Goal: Information Seeking & Learning: Check status

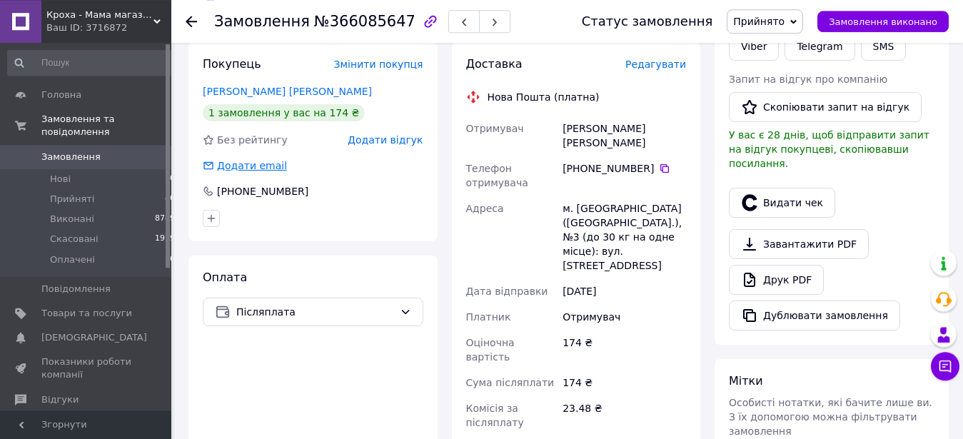
scroll to position [146, 0]
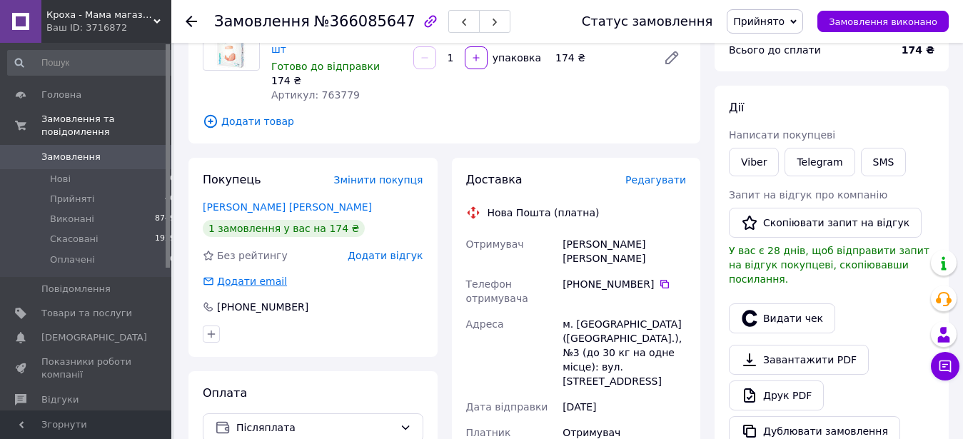
click at [258, 201] on link "[PERSON_NAME] [PERSON_NAME]" at bounding box center [287, 206] width 169 height 11
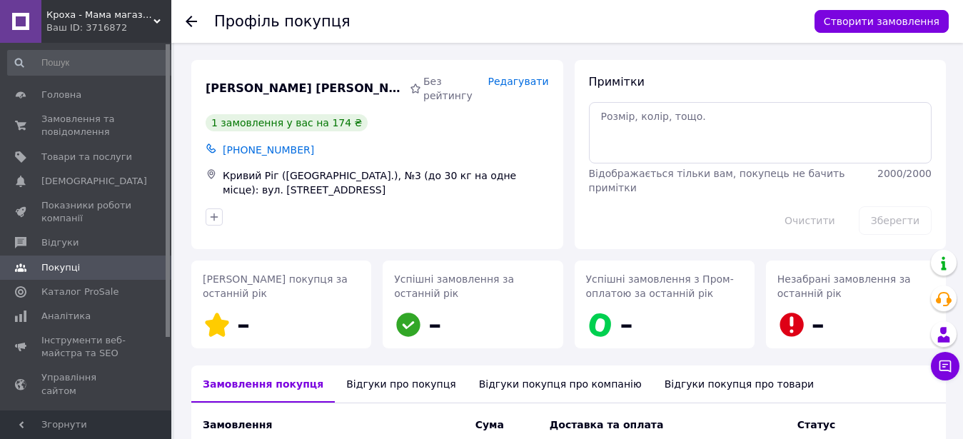
scroll to position [185, 0]
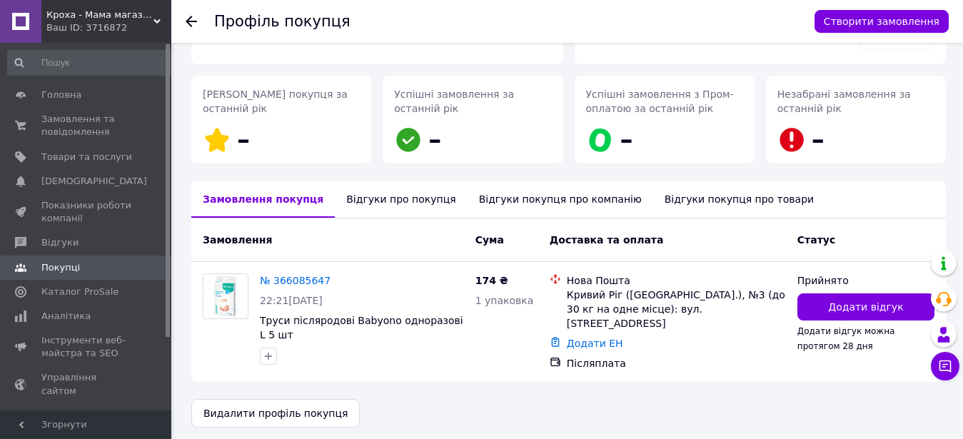
click at [385, 212] on div "Відгуки про покупця" at bounding box center [401, 199] width 132 height 37
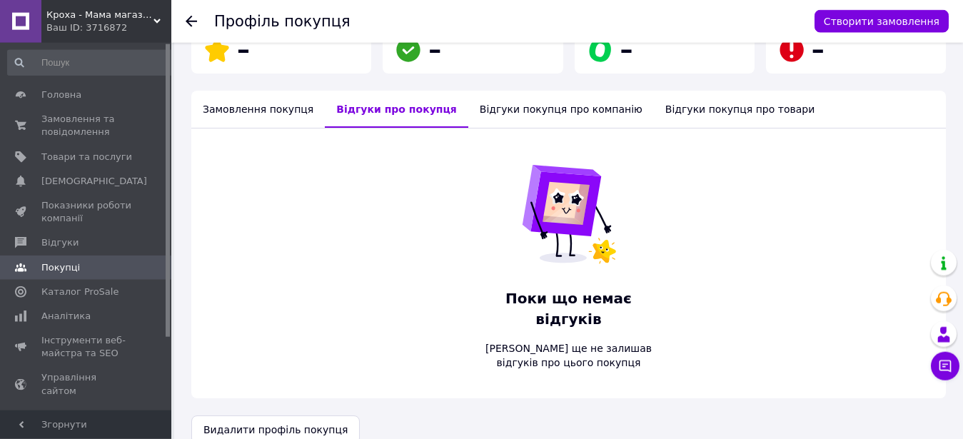
scroll to position [276, 0]
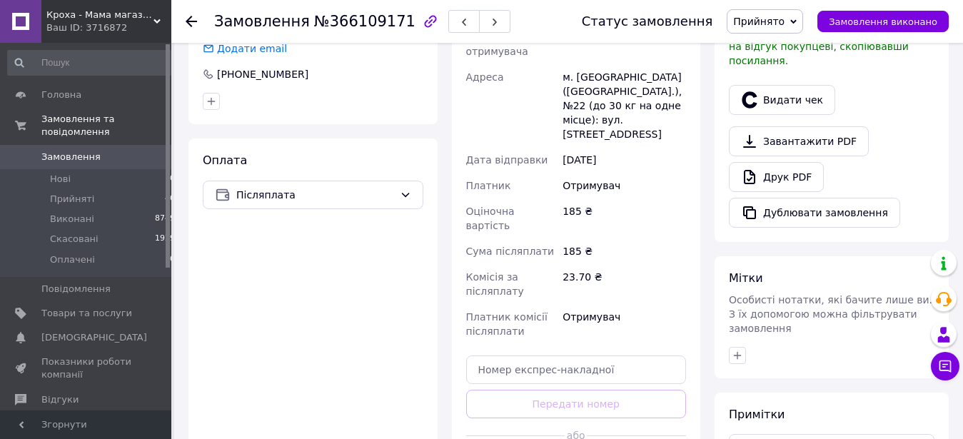
scroll to position [73, 0]
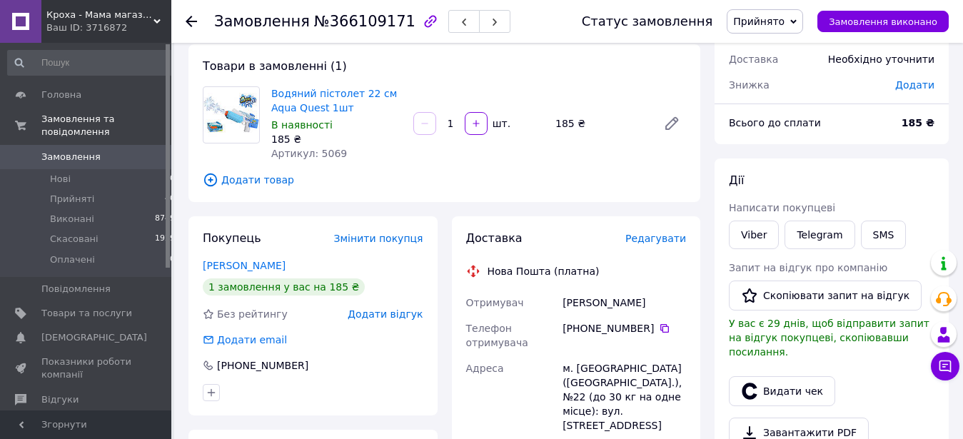
click at [256, 258] on div "Карауш Ксенія" at bounding box center [313, 265] width 221 height 14
click at [251, 263] on link "Карауш Ксенія" at bounding box center [244, 265] width 83 height 11
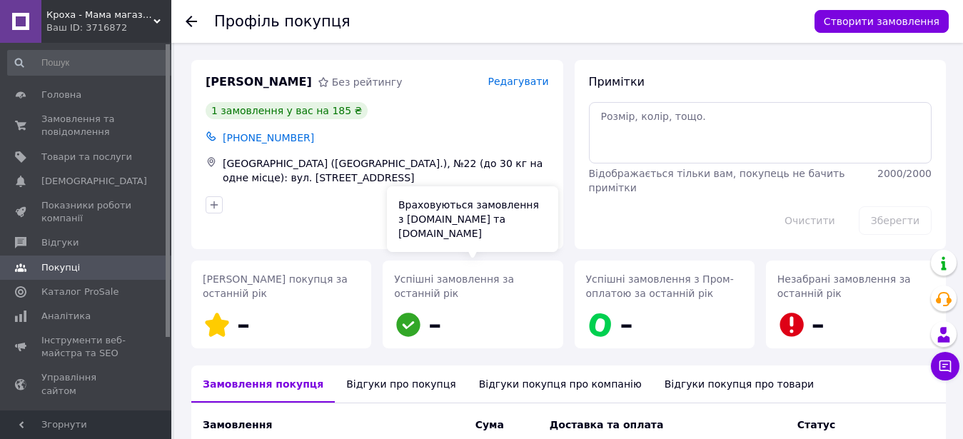
scroll to position [176, 0]
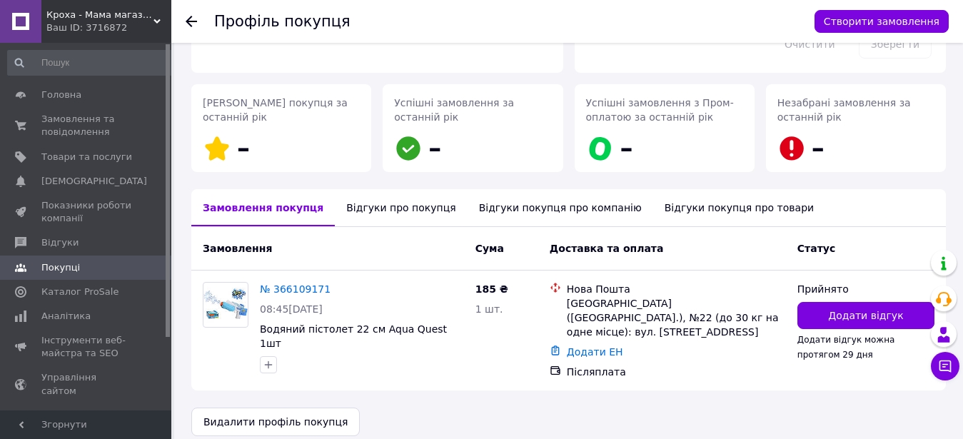
click at [378, 208] on div "Відгуки про покупця" at bounding box center [401, 207] width 132 height 37
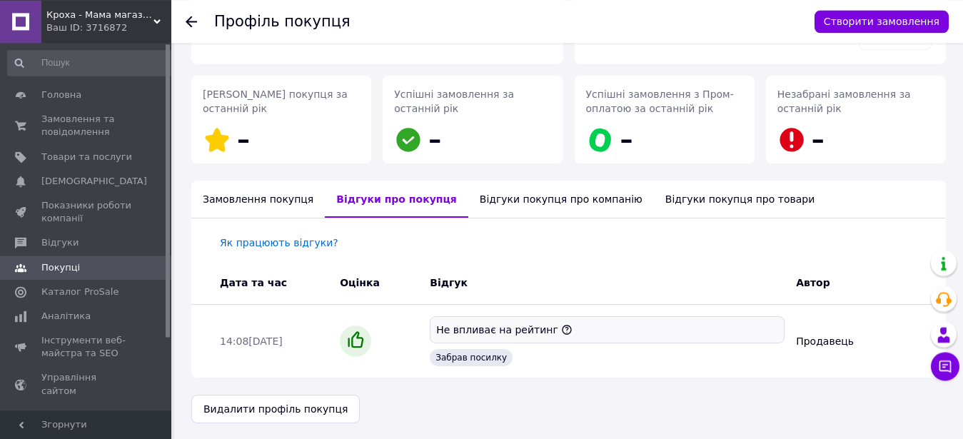
scroll to position [186, 0]
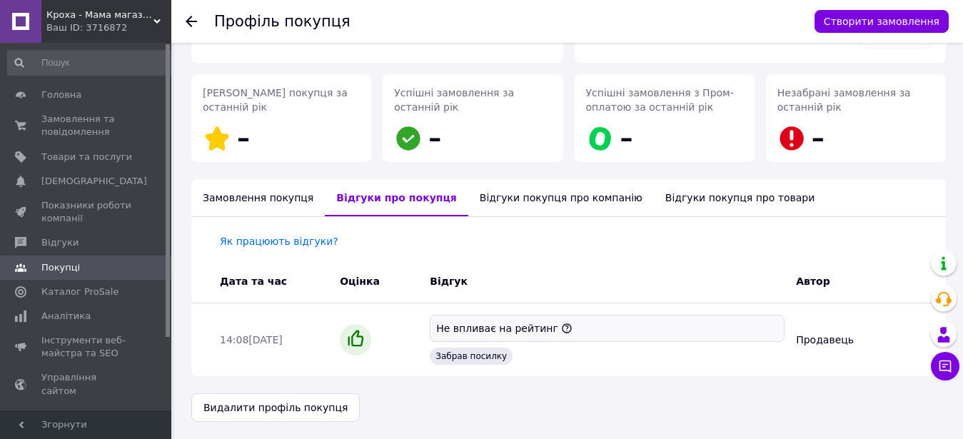
click at [242, 203] on div "Замовлення покупця" at bounding box center [257, 197] width 133 height 37
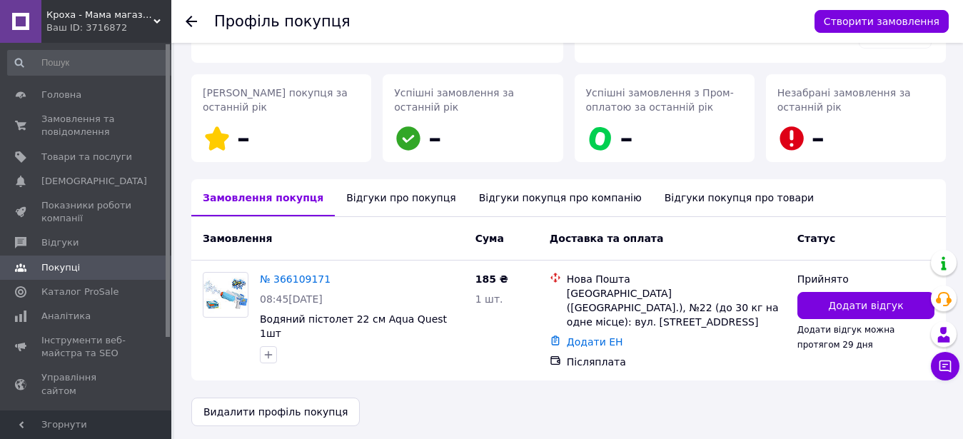
scroll to position [176, 0]
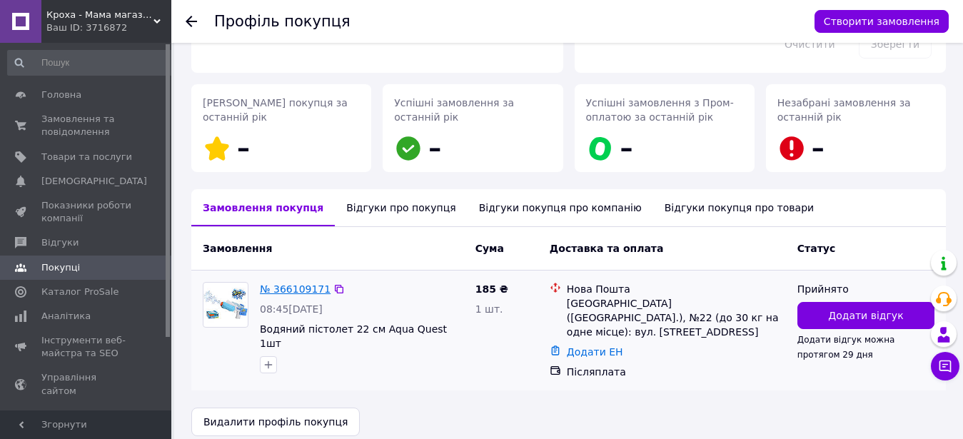
click at [268, 284] on link "№ 366109171" at bounding box center [295, 288] width 71 height 11
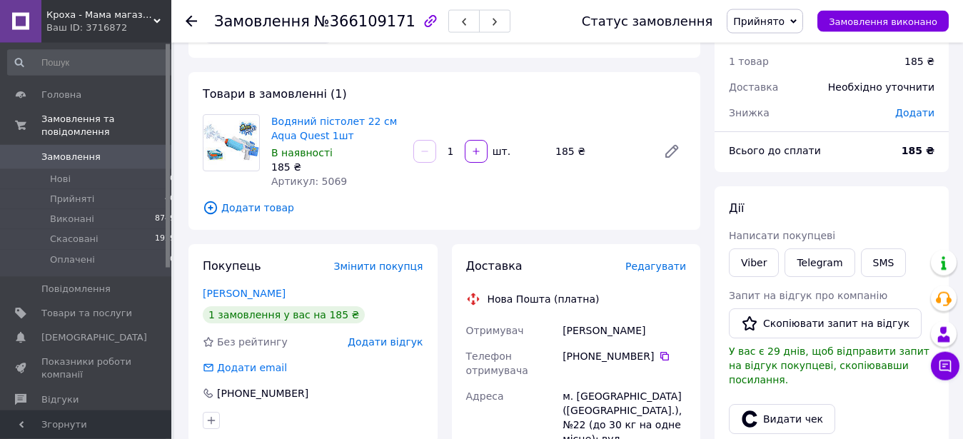
scroll to position [73, 0]
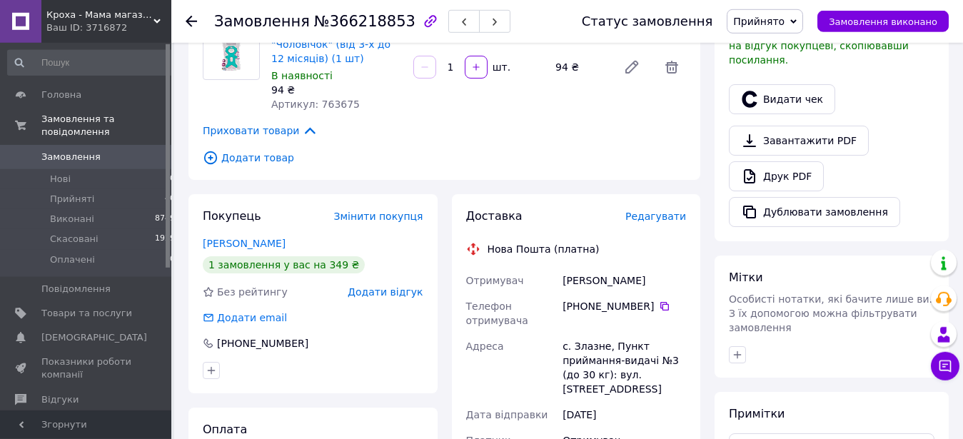
scroll to position [364, 0]
click at [253, 240] on link "Цикун Світлана" at bounding box center [244, 243] width 83 height 11
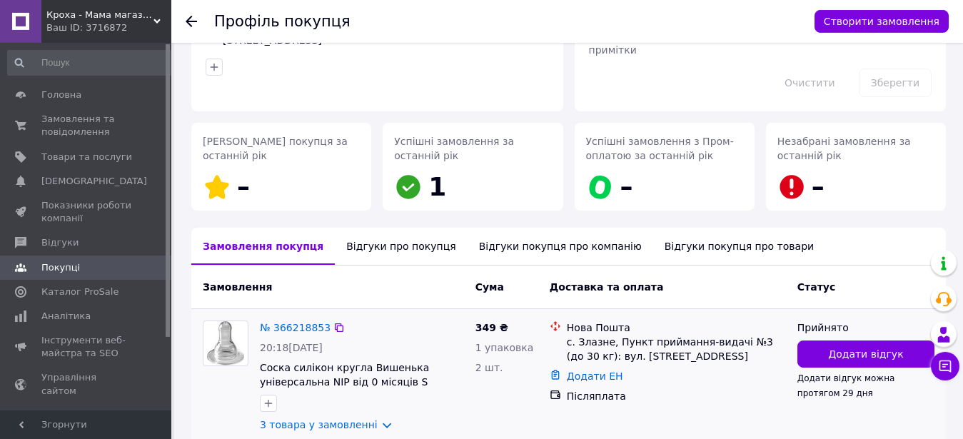
scroll to position [206, 0]
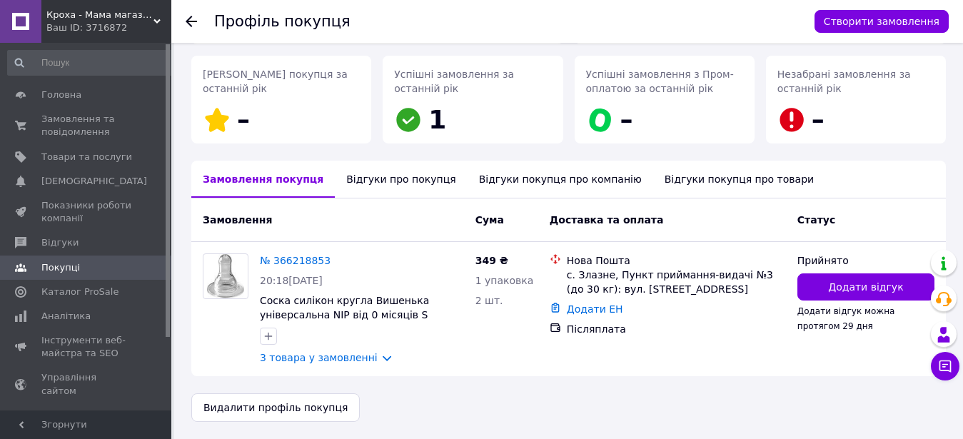
click at [390, 188] on div "Відгуки про покупця" at bounding box center [401, 179] width 132 height 37
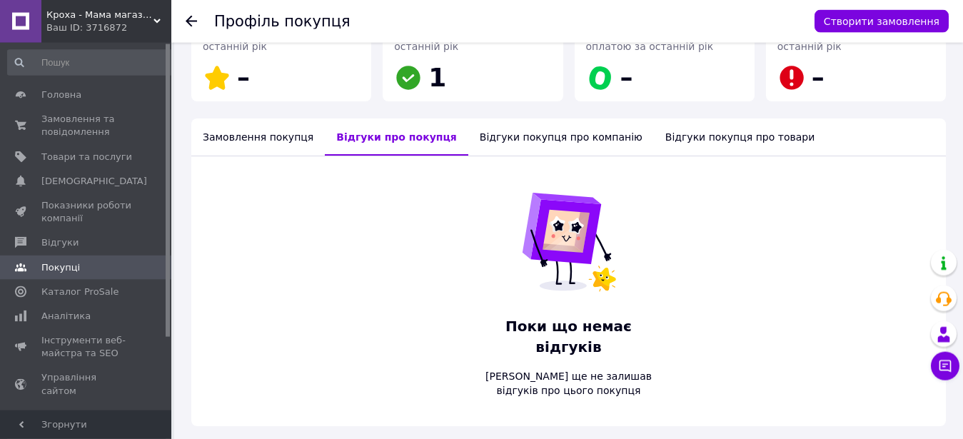
scroll to position [276, 0]
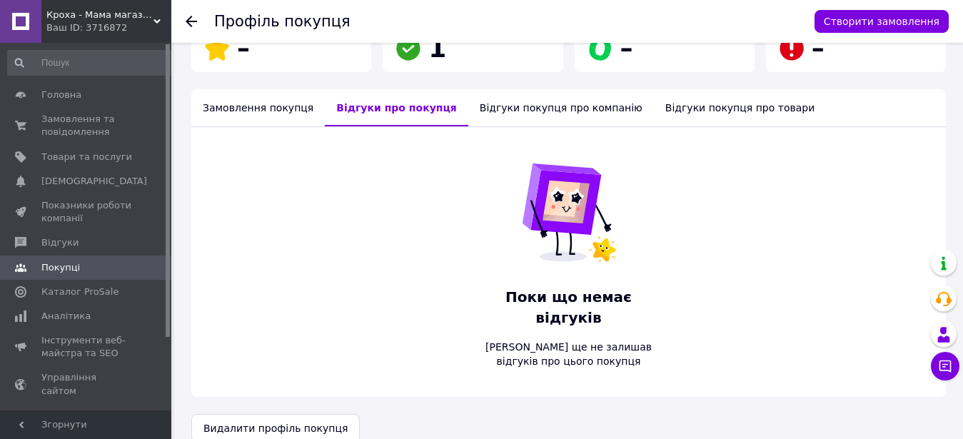
click at [233, 108] on div "Замовлення покупця" at bounding box center [257, 107] width 133 height 37
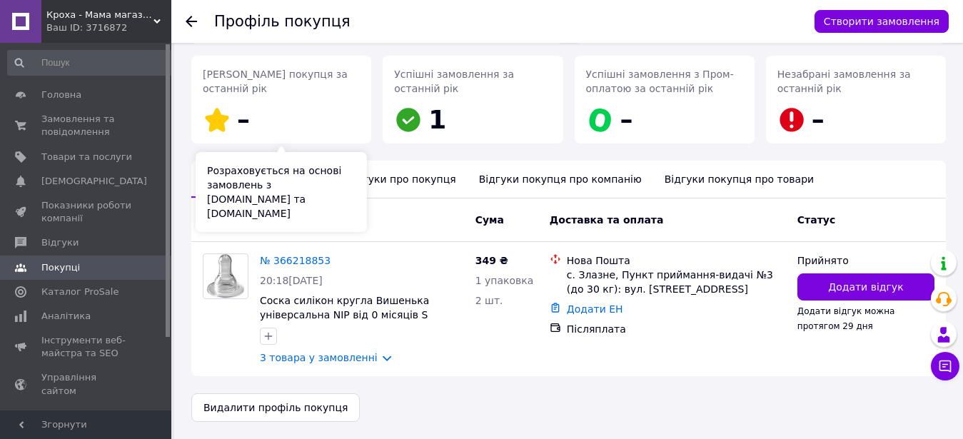
scroll to position [206, 0]
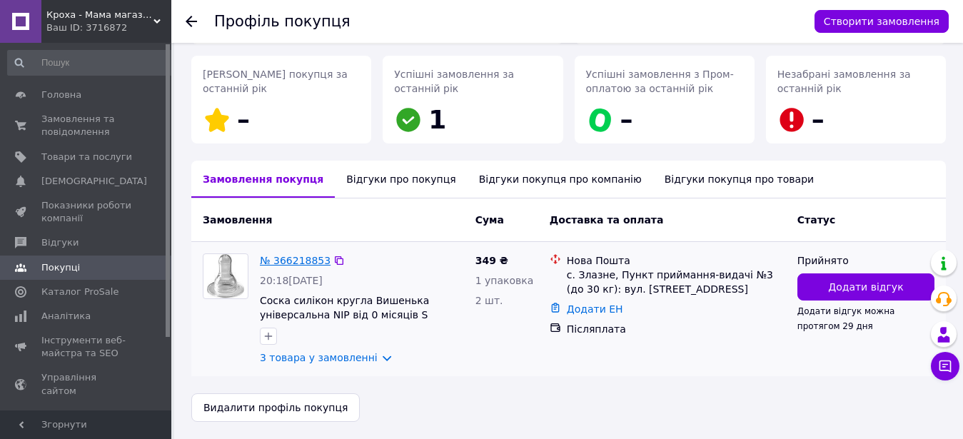
click at [300, 261] on link "№ 366218853" at bounding box center [295, 260] width 71 height 11
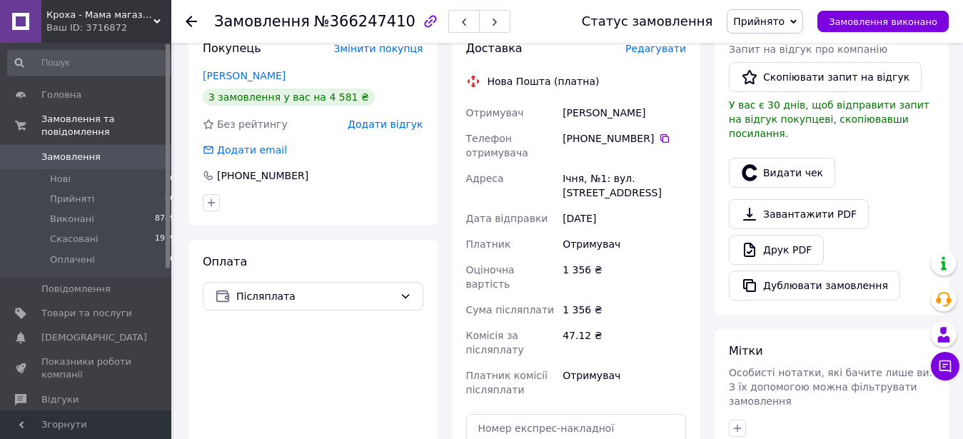
scroll to position [146, 0]
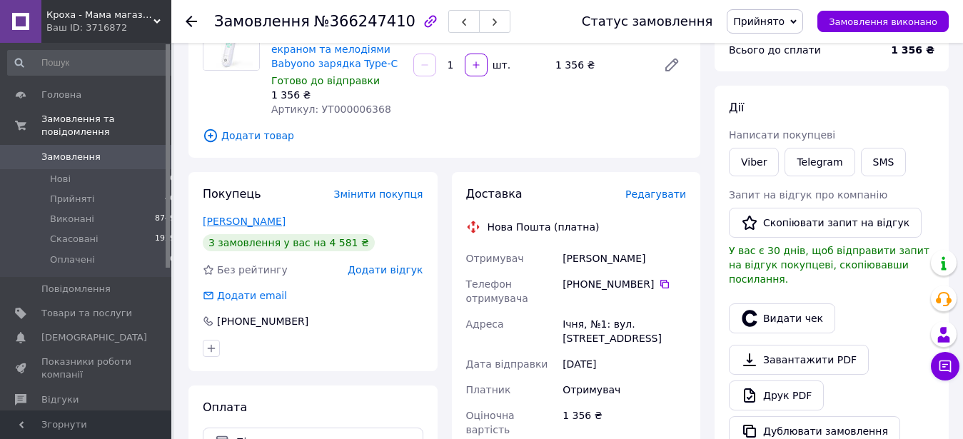
click at [229, 223] on link "Збаратська Лілія" at bounding box center [244, 221] width 83 height 11
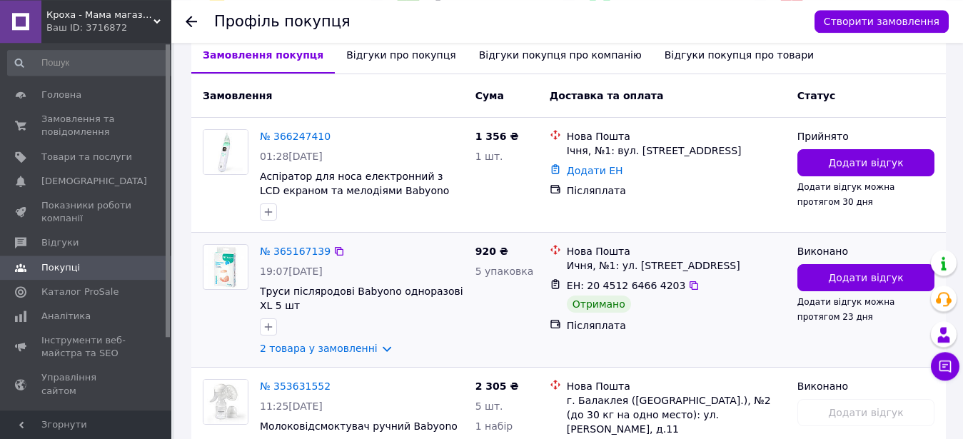
scroll to position [301, 0]
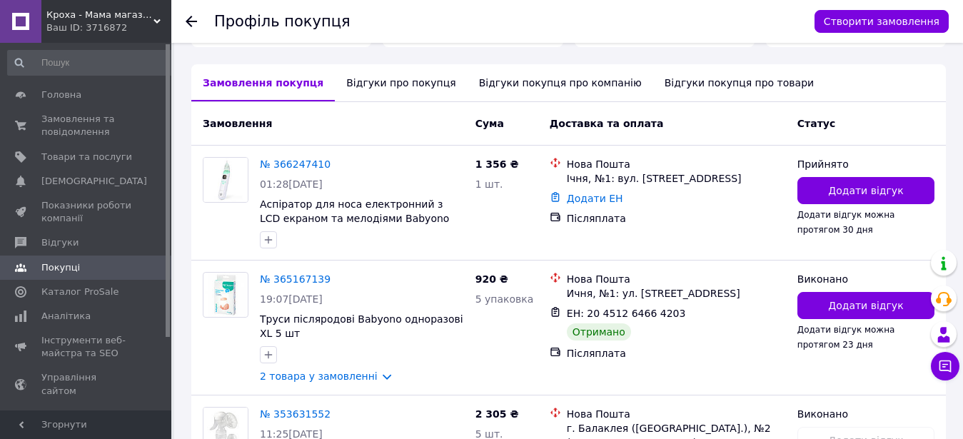
click at [348, 86] on div "Відгуки про покупця" at bounding box center [401, 82] width 132 height 37
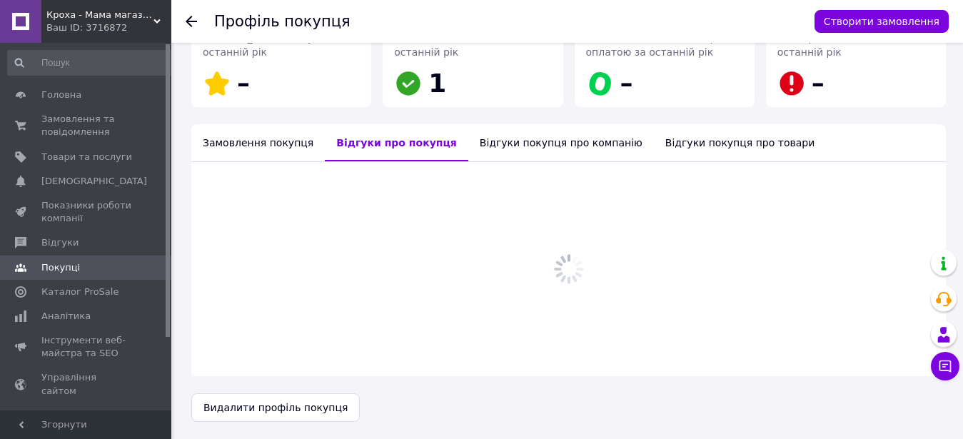
scroll to position [241, 0]
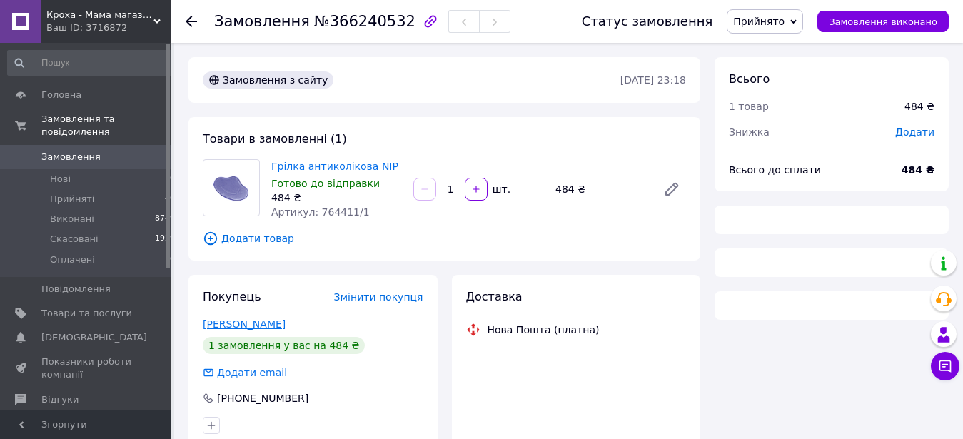
click at [251, 324] on link "[PERSON_NAME]" at bounding box center [244, 323] width 83 height 11
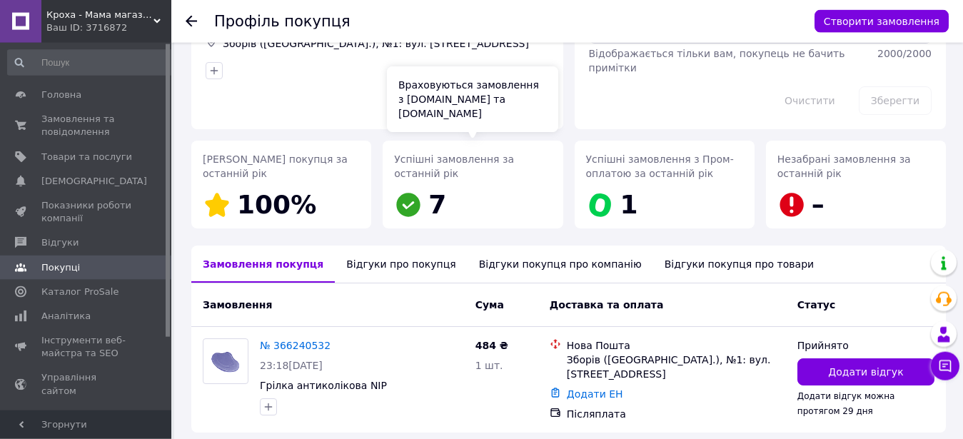
scroll to position [176, 0]
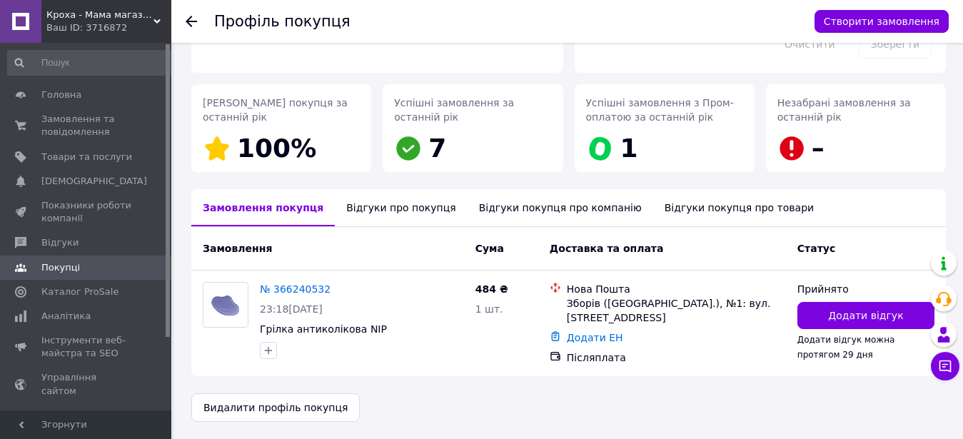
click at [392, 211] on div "Відгуки про покупця" at bounding box center [401, 207] width 132 height 37
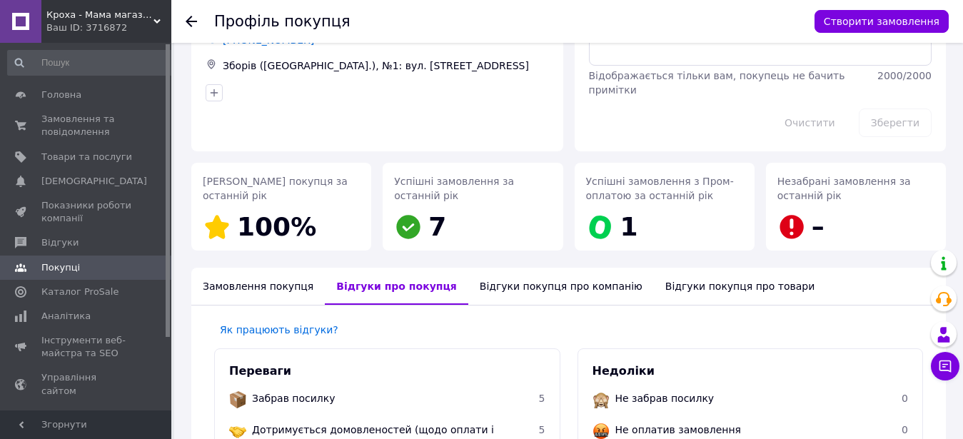
scroll to position [47, 0]
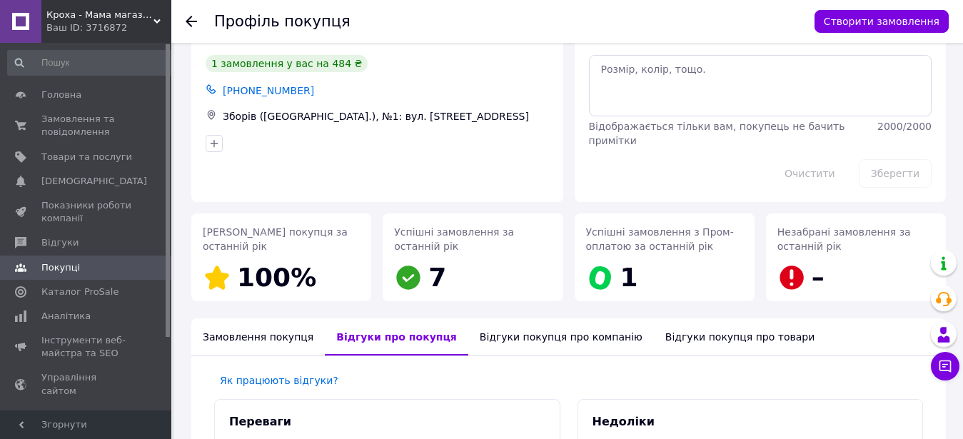
click at [233, 337] on div "Замовлення покупця" at bounding box center [257, 336] width 133 height 37
